Goal: Information Seeking & Learning: Compare options

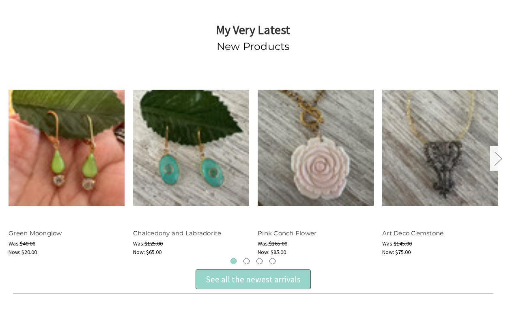
scroll to position [149, 0]
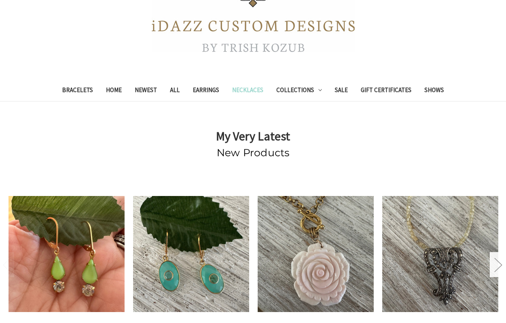
click at [249, 89] on link "Necklaces" at bounding box center [248, 91] width 44 height 20
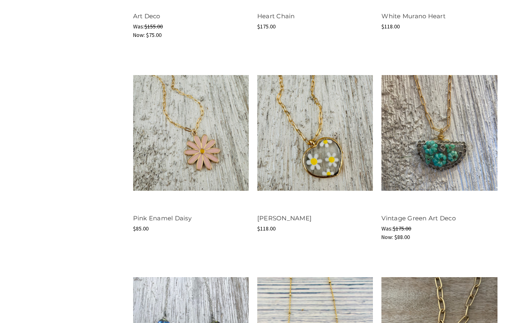
scroll to position [1076, 0]
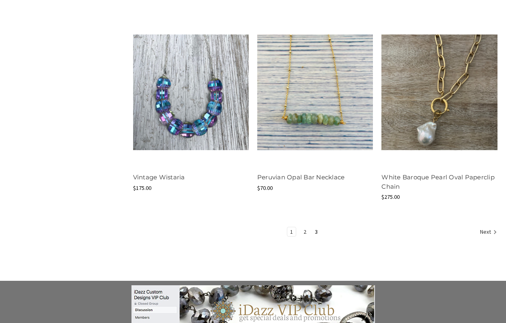
click at [307, 231] on link "2" at bounding box center [305, 231] width 9 height 9
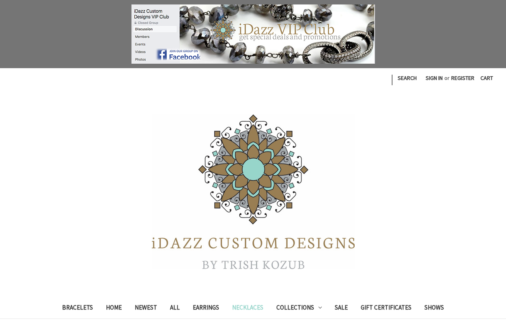
scroll to position [112, 0]
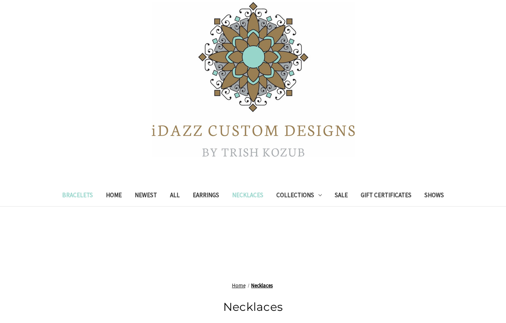
click at [85, 193] on link "Bracelets" at bounding box center [78, 196] width 44 height 20
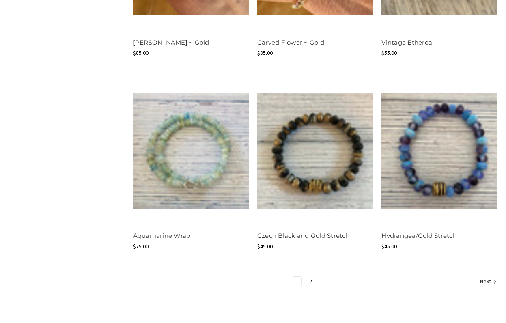
scroll to position [1113, 0]
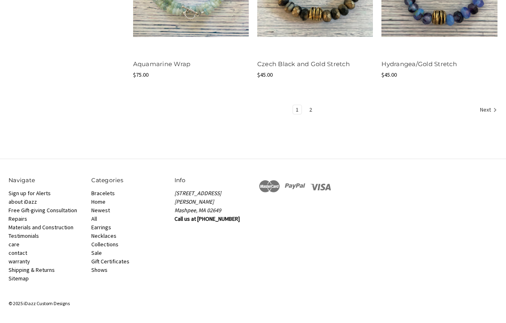
click at [311, 110] on link "2" at bounding box center [310, 109] width 9 height 9
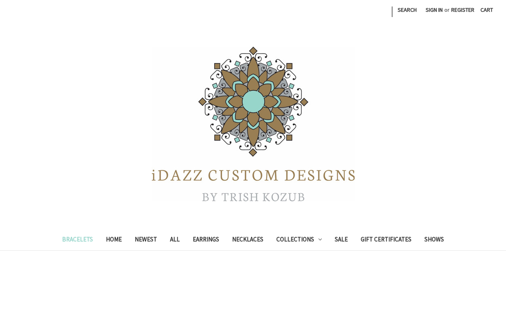
click at [216, 0] on nav "Compare | Search Sign in or Register Cart 0 Search" at bounding box center [253, 10] width 506 height 20
